Goal: Information Seeking & Learning: Learn about a topic

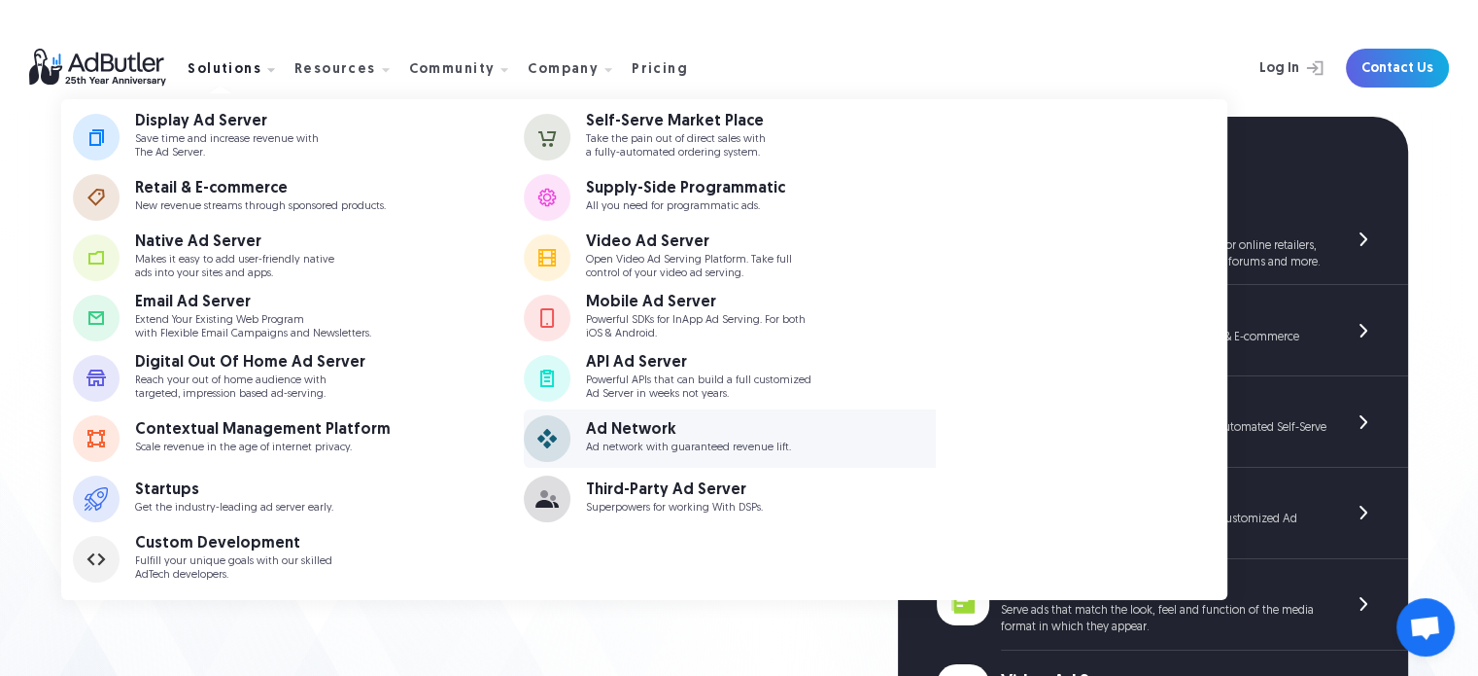
click at [653, 430] on div "Ad Network" at bounding box center [688, 430] width 205 height 16
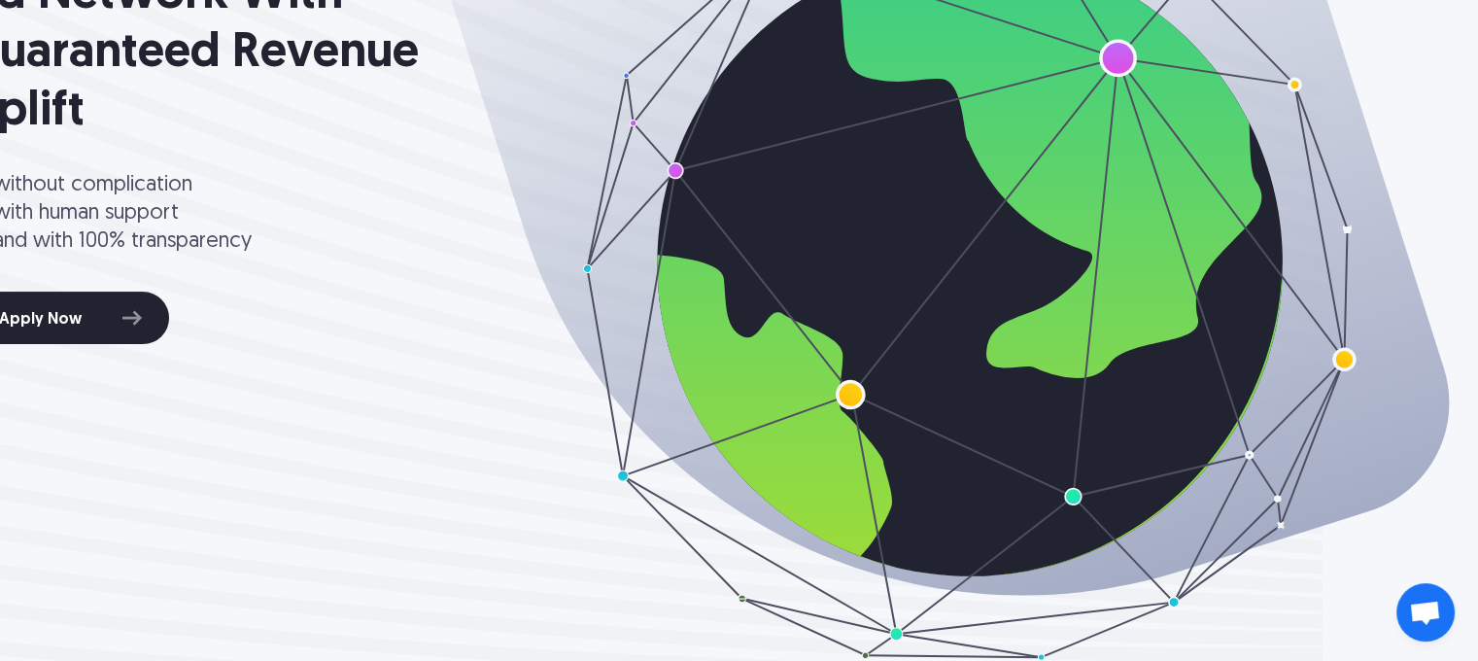
scroll to position [0, 156]
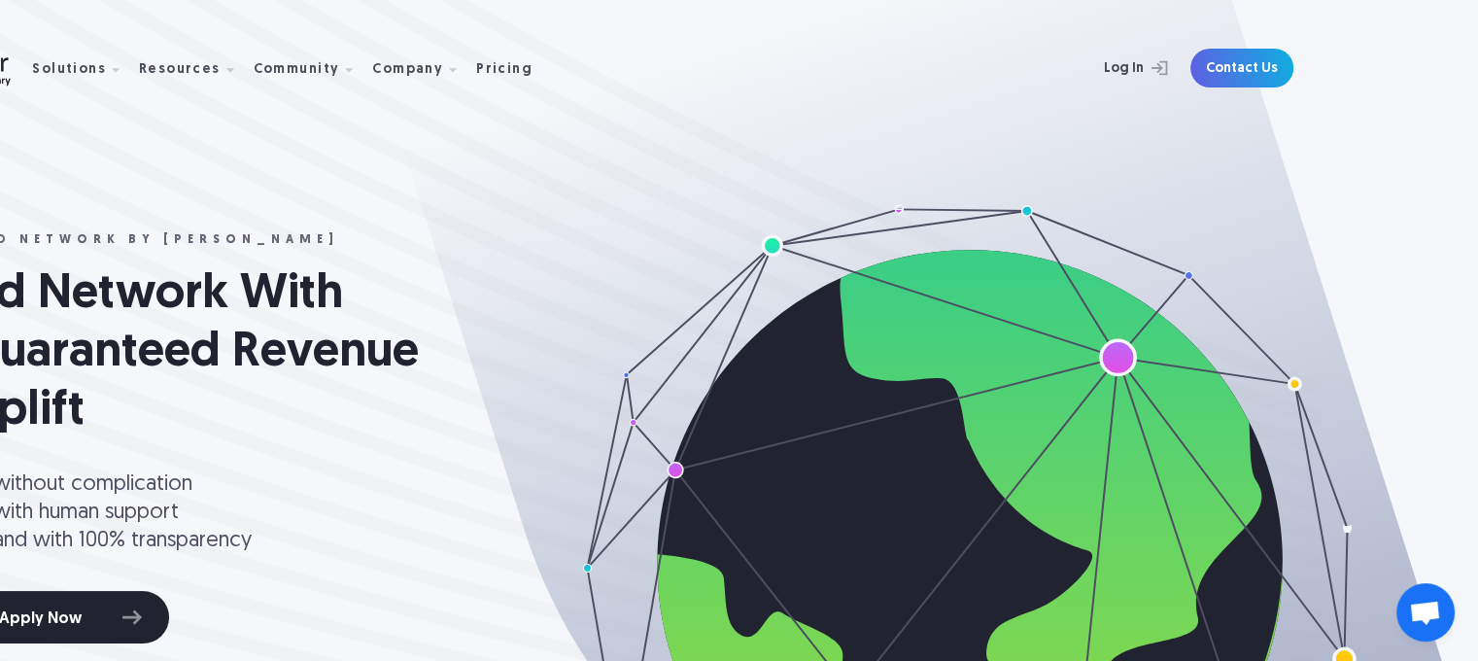
click at [482, 57] on nav "Solutions Display Ad Server Save time and increase revenue with The Ad Server. …" at bounding box center [289, 68] width 515 height 61
click at [487, 69] on div "Pricing" at bounding box center [504, 70] width 56 height 14
